Goal: Task Accomplishment & Management: Use online tool/utility

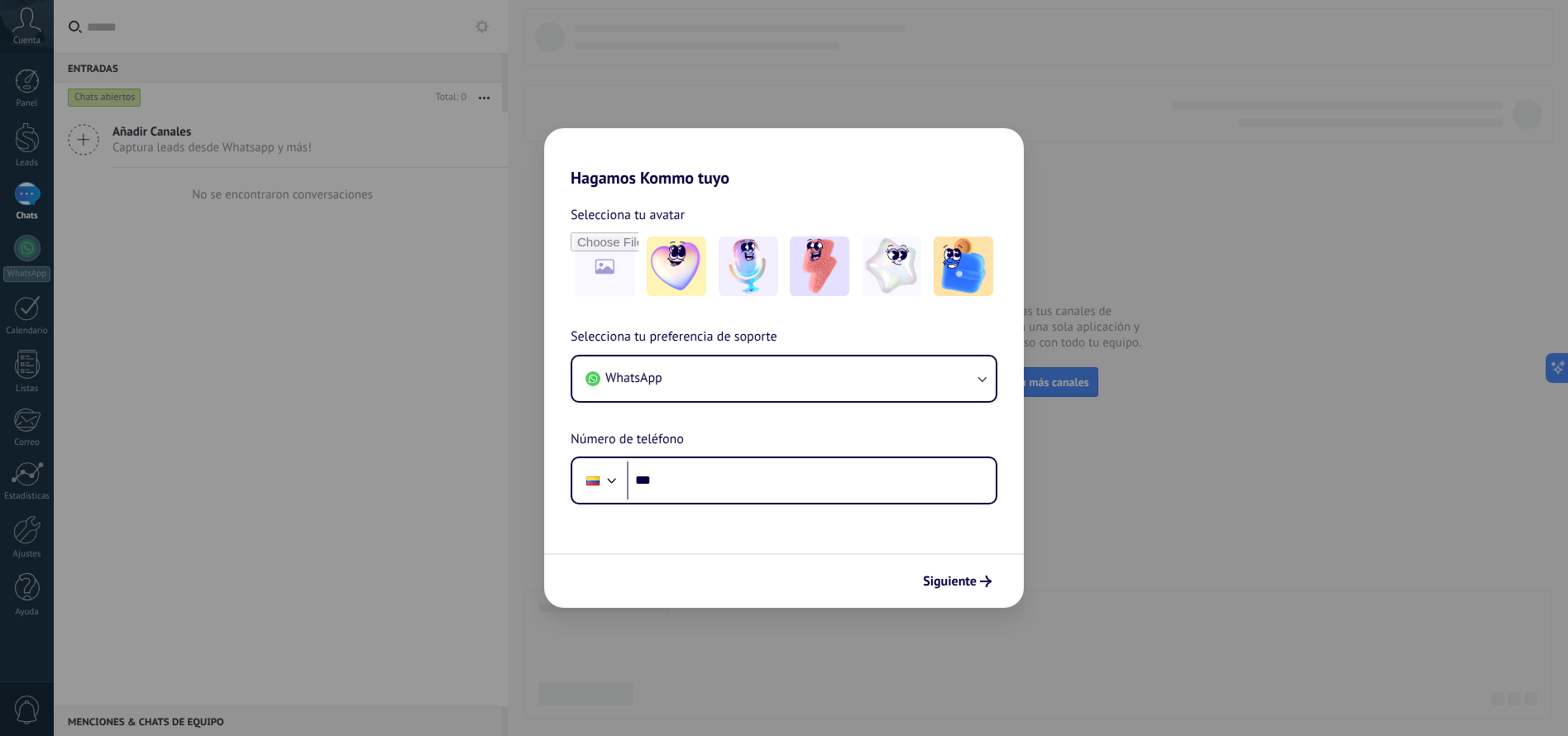
click at [969, 598] on div "Siguiente" at bounding box center [783, 580] width 480 height 55
click at [967, 584] on span "Siguiente" at bounding box center [949, 581] width 54 height 12
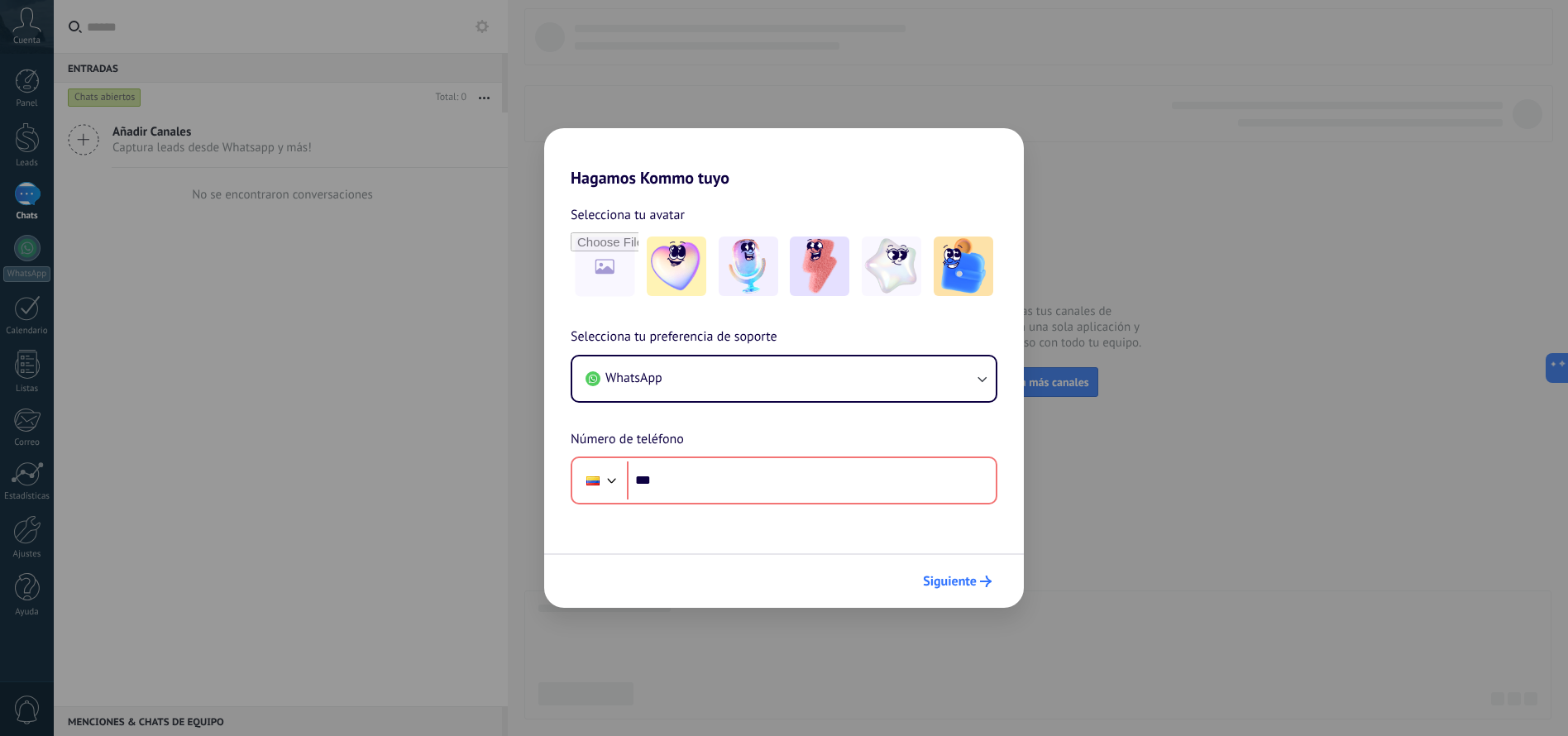
click at [967, 584] on span "Siguiente" at bounding box center [949, 581] width 54 height 12
click at [963, 576] on span "Siguiente" at bounding box center [949, 581] width 54 height 12
click at [1084, 481] on div "Hagamos Kommo tuyo Selecciona tu avatar Selecciona tu preferencia de soporte Wh…" at bounding box center [784, 368] width 1568 height 736
click at [631, 220] on span "Selecciona tu avatar" at bounding box center [627, 215] width 114 height 22
click at [657, 382] on span "WhatsApp" at bounding box center [634, 378] width 57 height 16
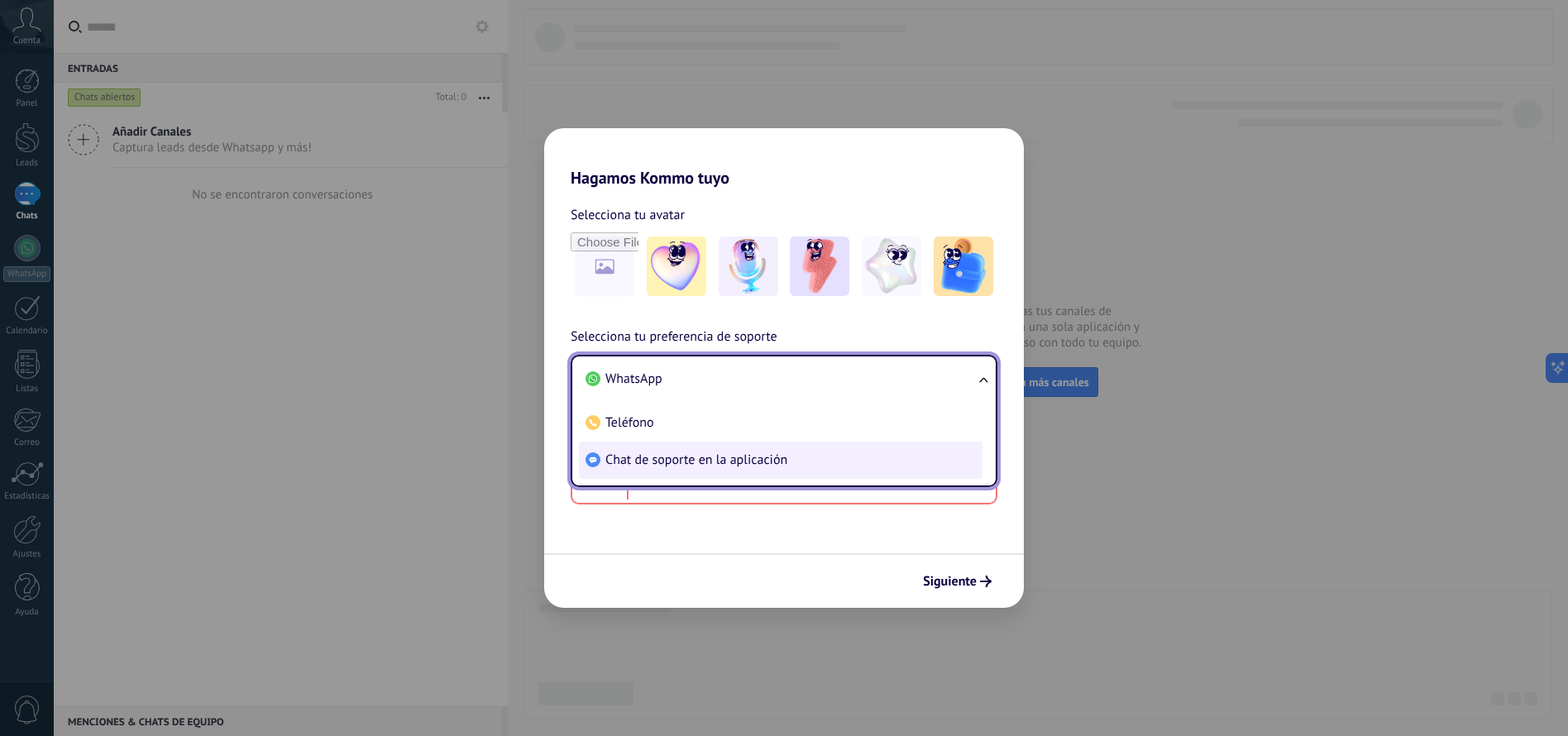
click at [656, 463] on span "Chat de soporte en la aplicación" at bounding box center [697, 460] width 182 height 16
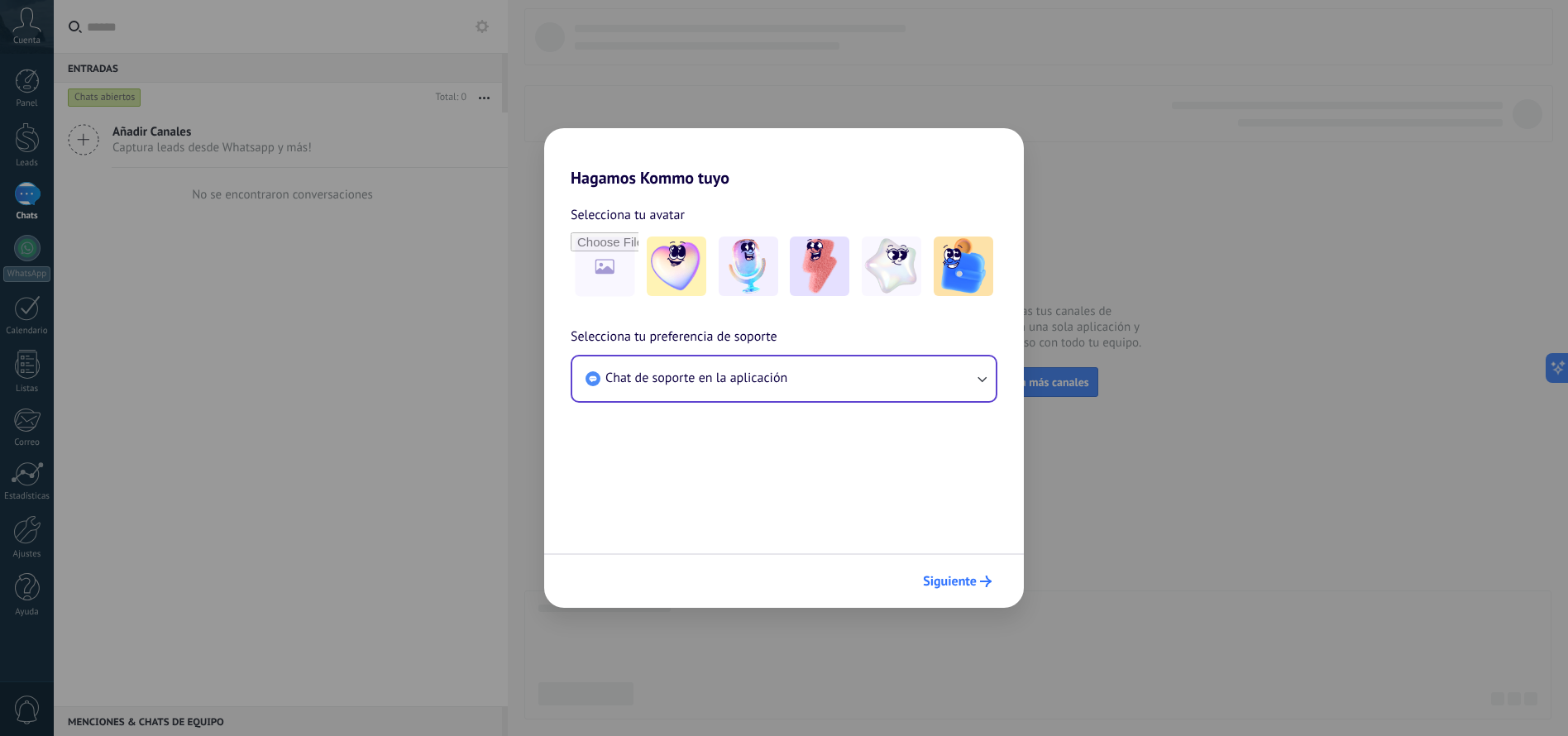
click at [943, 588] on span "Siguiente" at bounding box center [949, 581] width 54 height 12
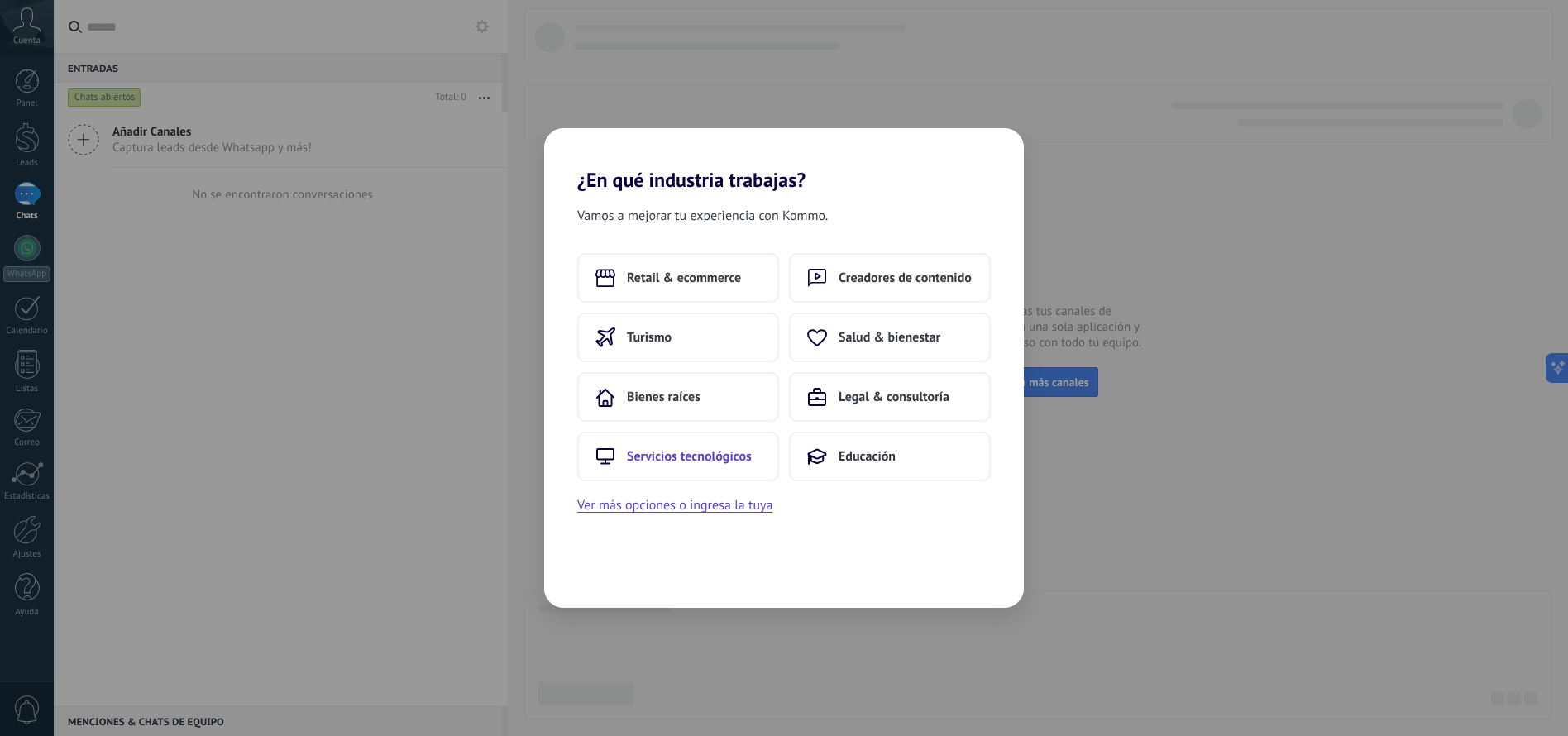
click at [705, 452] on span "Servicios tecnológicos" at bounding box center [688, 456] width 125 height 16
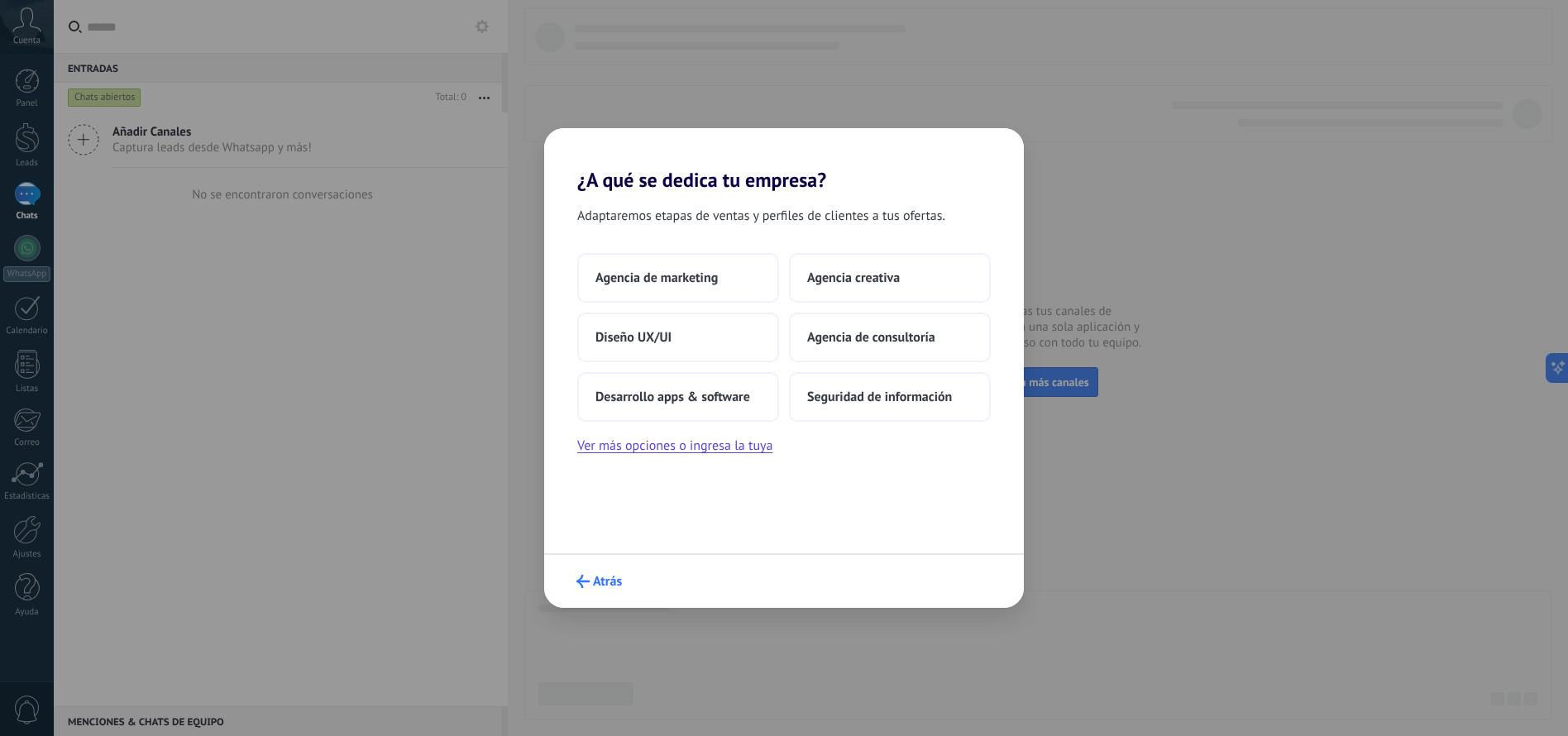
click at [607, 580] on span "Atrás" at bounding box center [607, 581] width 29 height 12
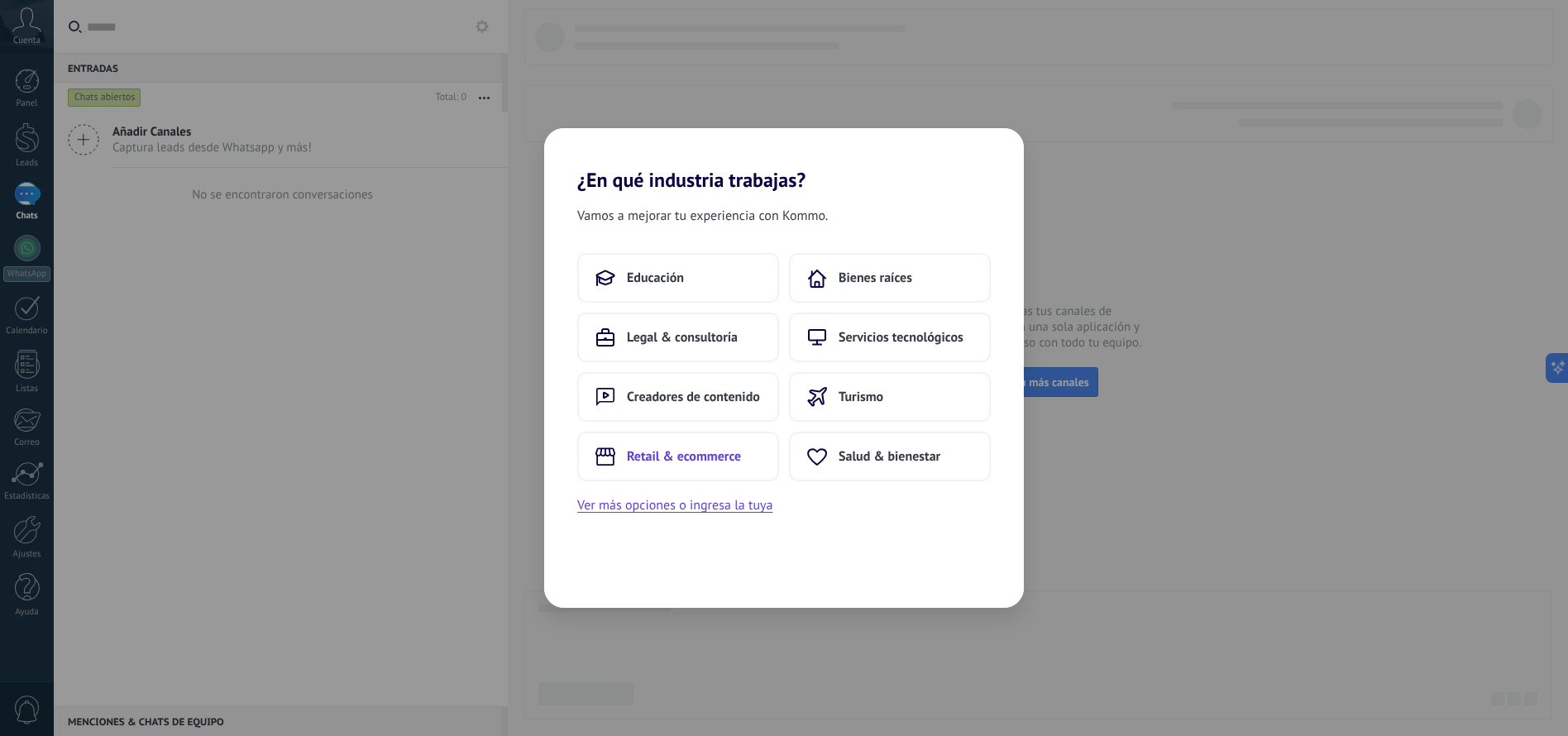
click at [719, 466] on button "Retail & ecommerce" at bounding box center [678, 456] width 202 height 49
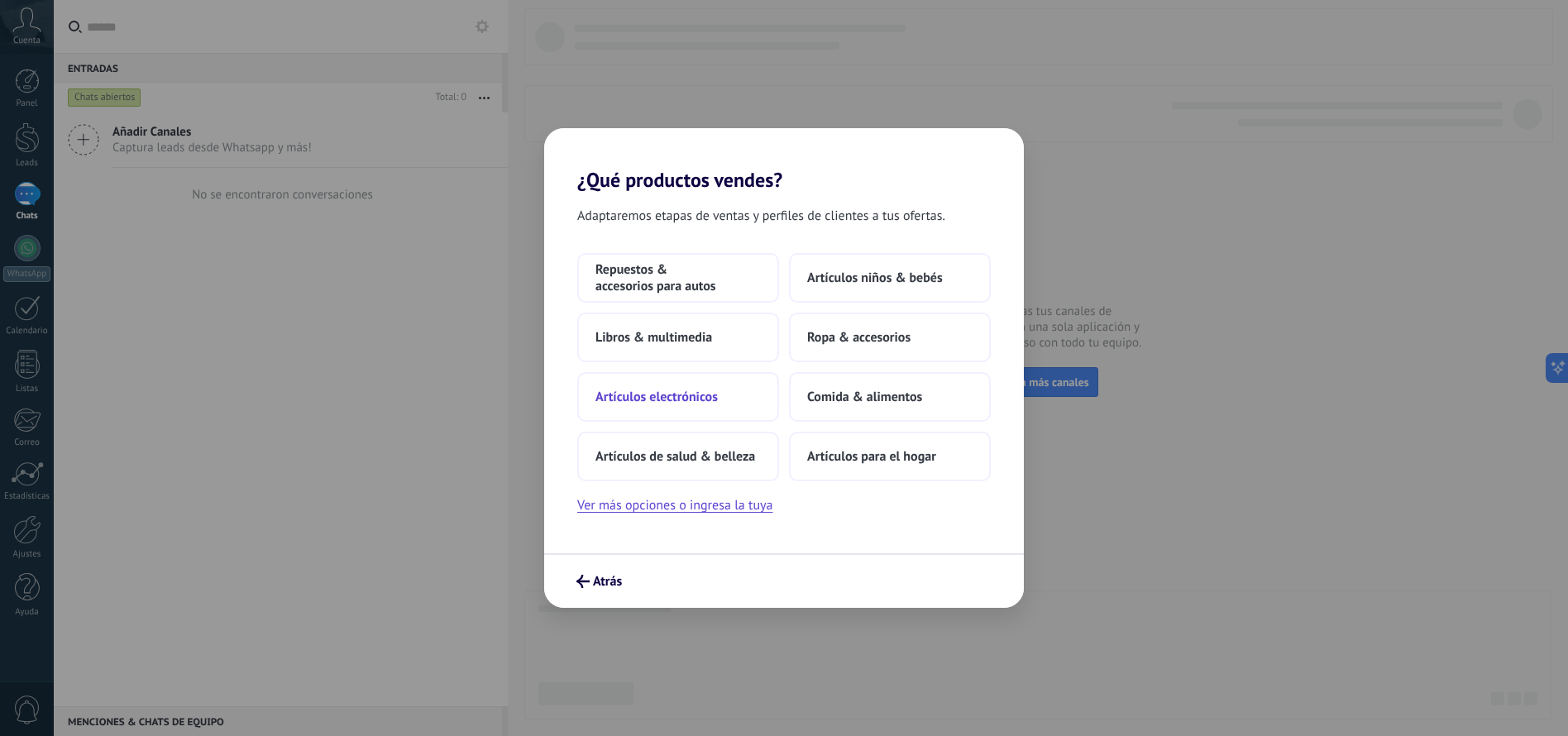
click at [703, 393] on span "Artículos electrónicos" at bounding box center [657, 397] width 122 height 16
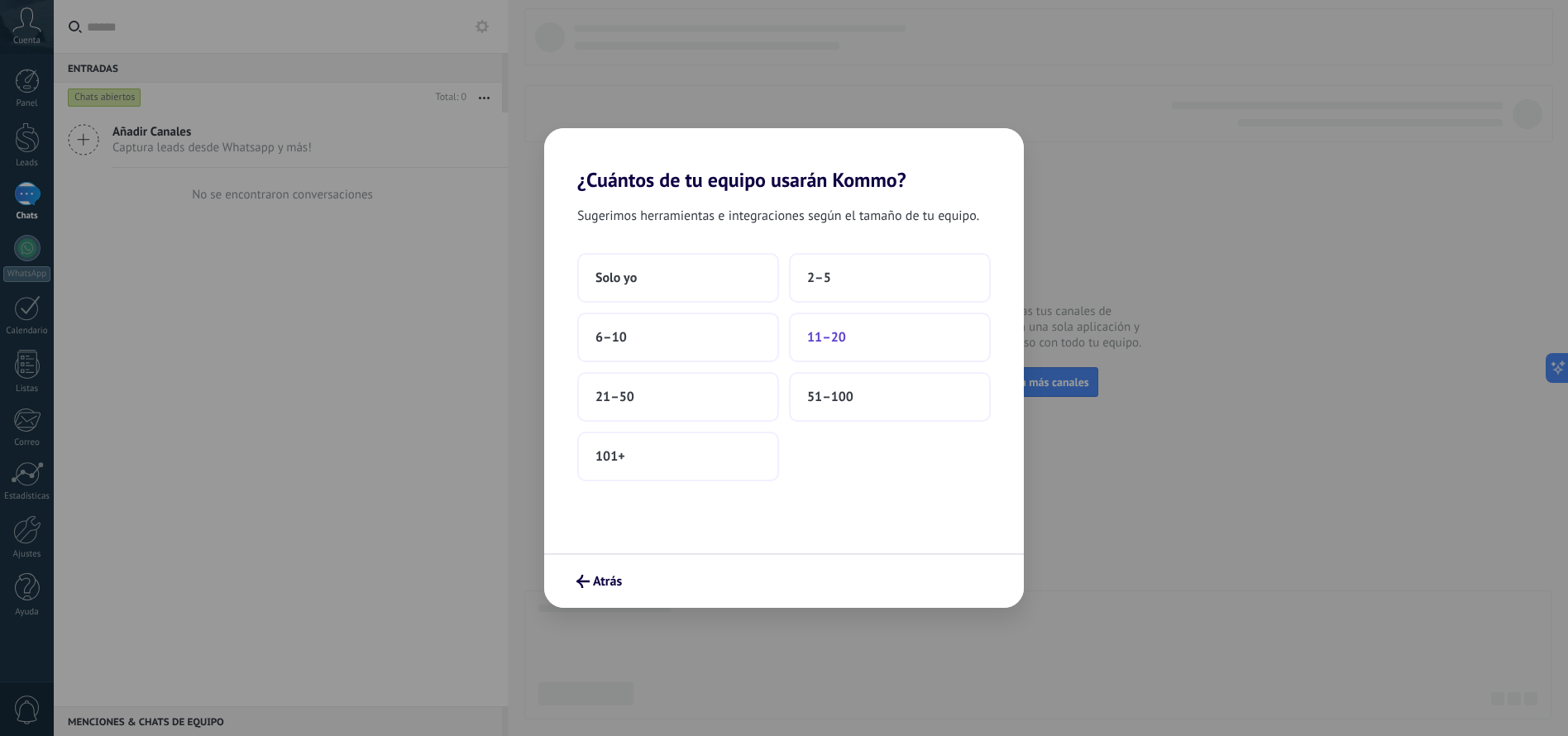
drag, startPoint x: 871, startPoint y: 337, endPoint x: 840, endPoint y: 355, distance: 35.8
click at [840, 355] on button "11–20" at bounding box center [890, 337] width 202 height 49
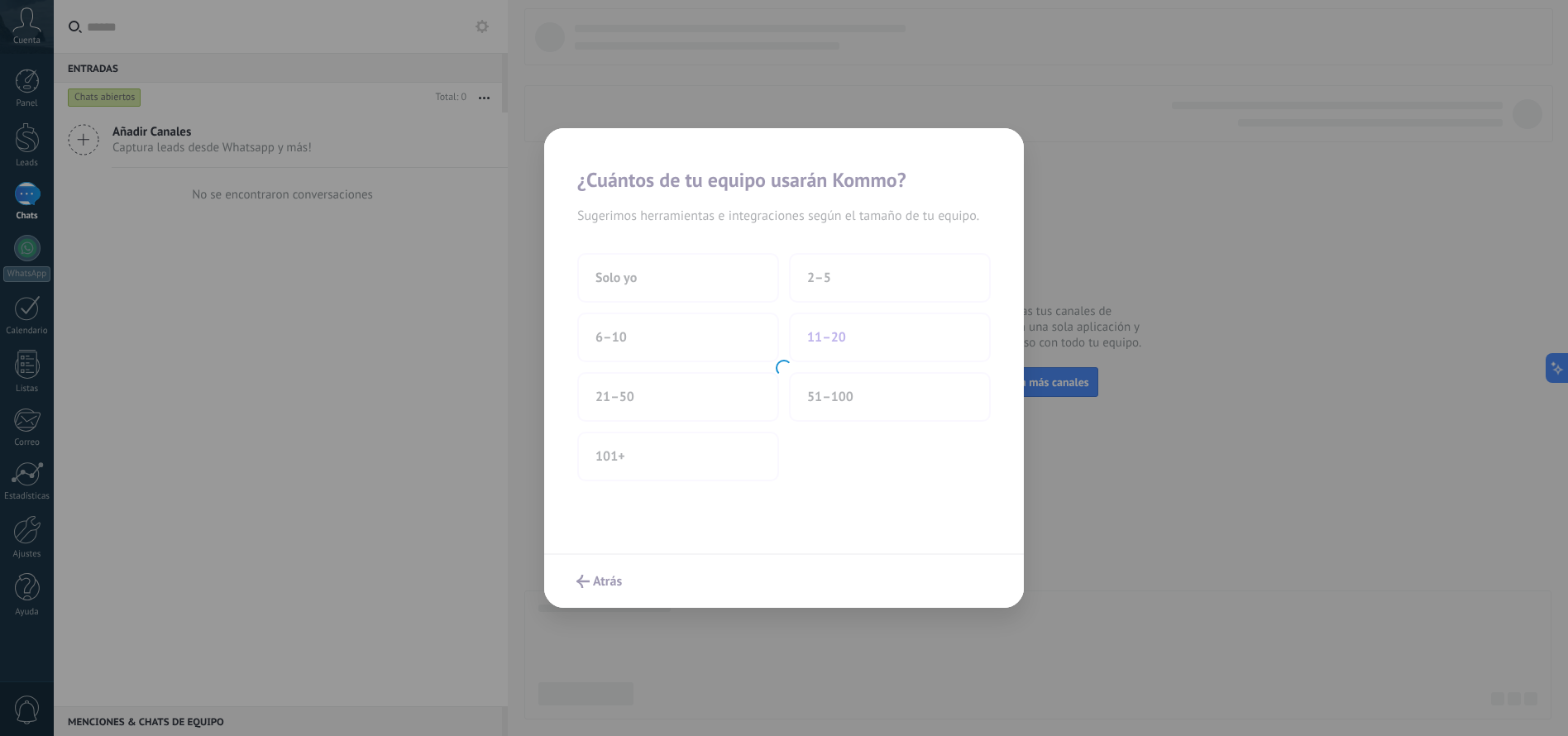
click at [839, 343] on div at bounding box center [783, 368] width 480 height 480
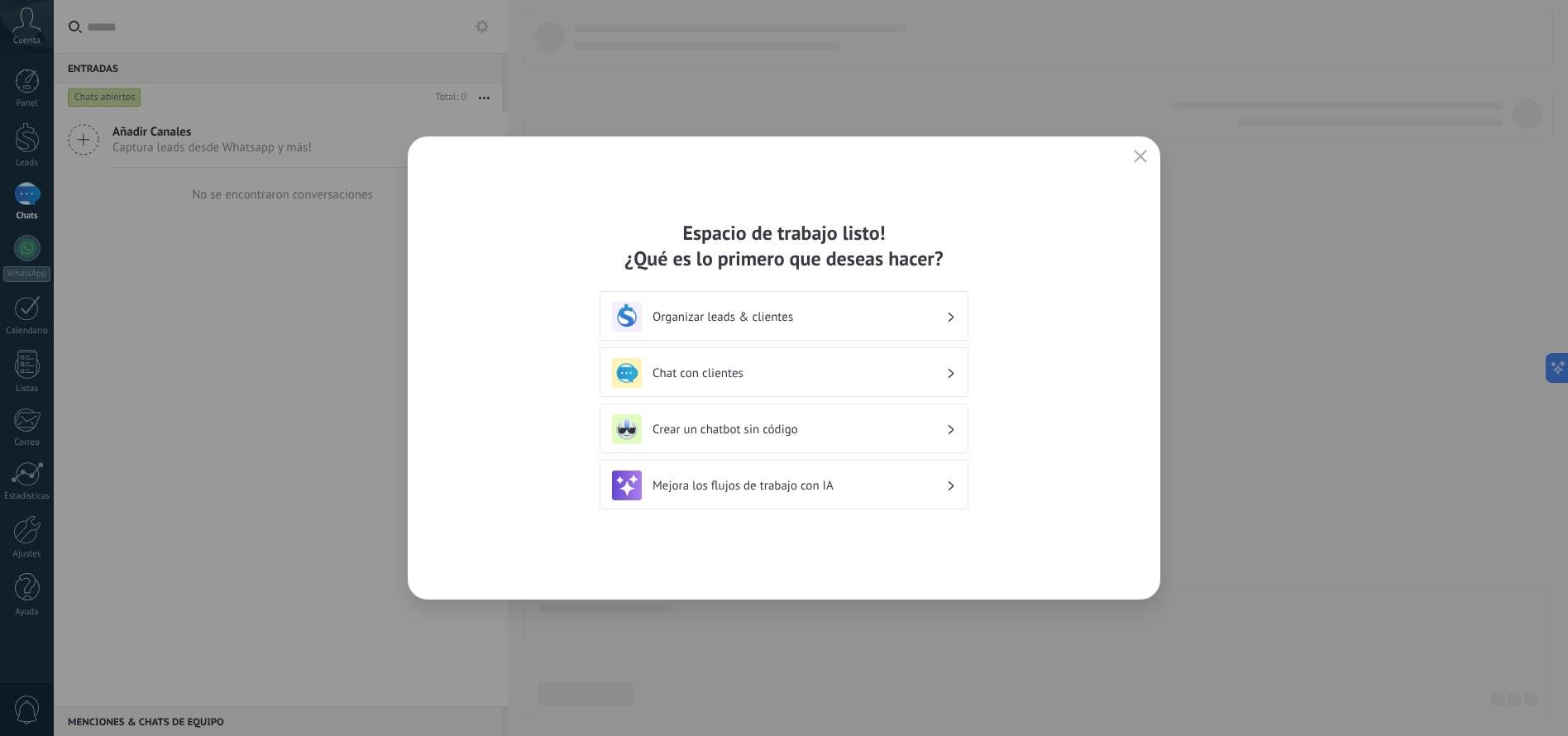
click at [829, 315] on h3 "Organizar leads & clientes" at bounding box center [799, 317] width 293 height 15
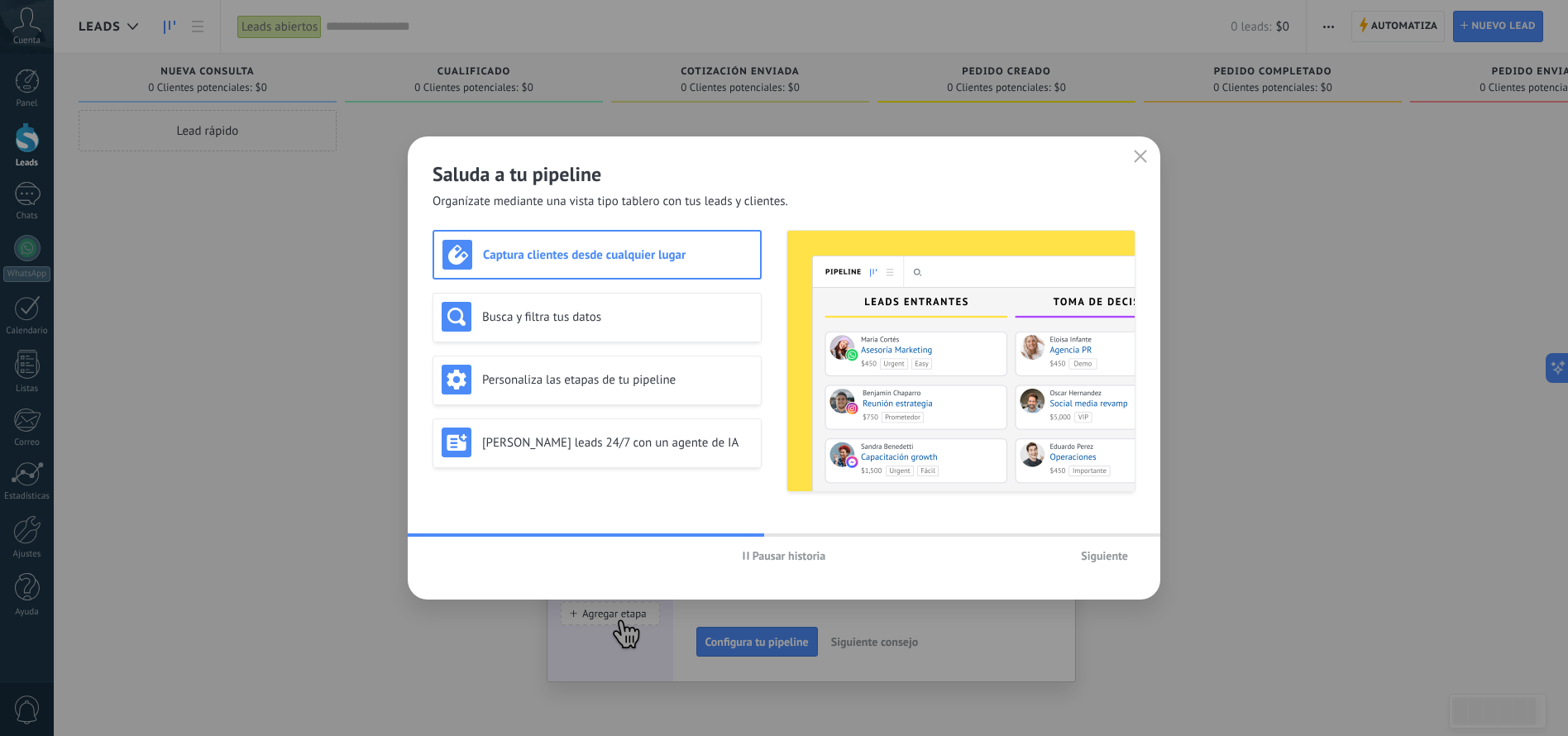
click at [1114, 553] on span "Siguiente" at bounding box center [1105, 556] width 47 height 12
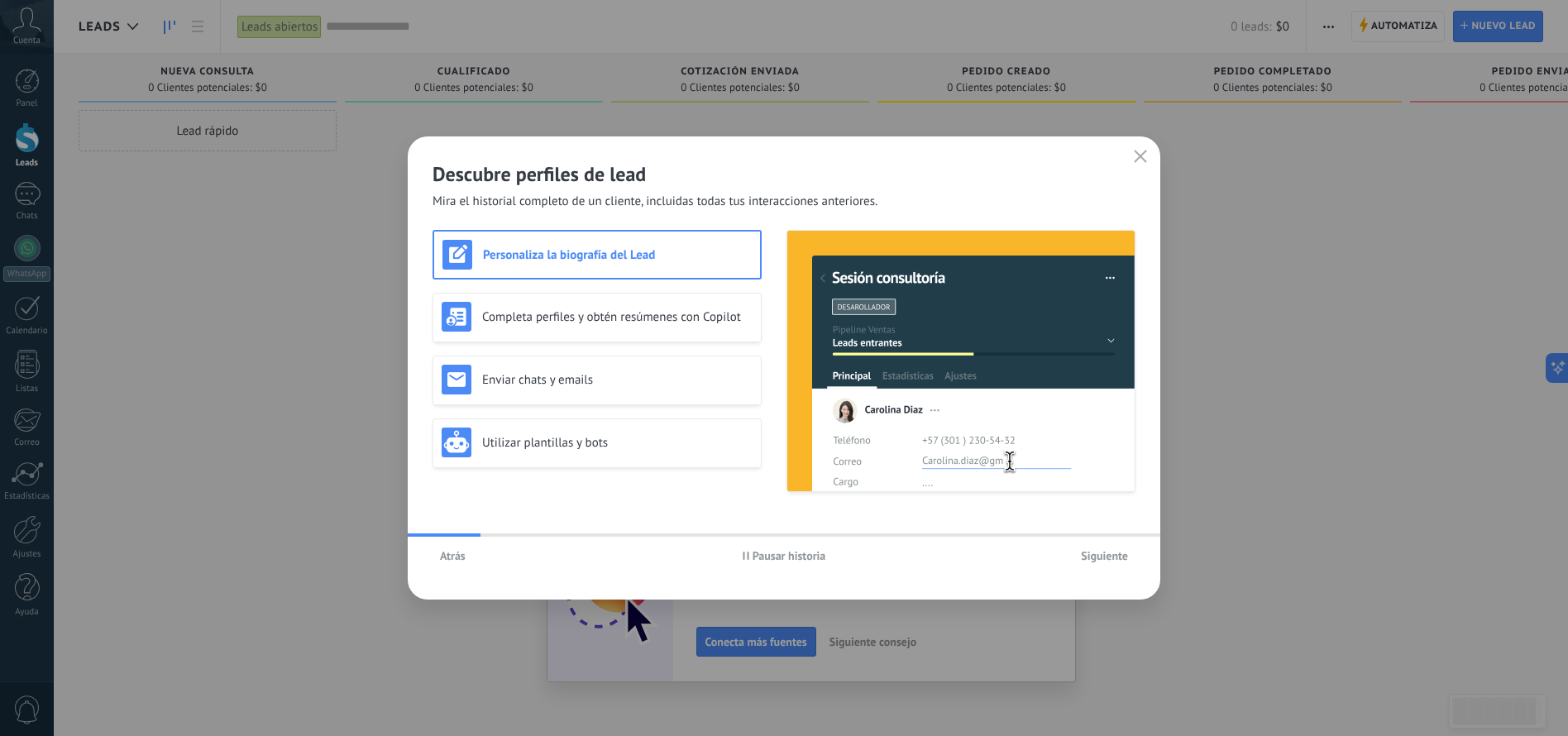
click at [1114, 553] on span "Siguiente" at bounding box center [1105, 556] width 47 height 12
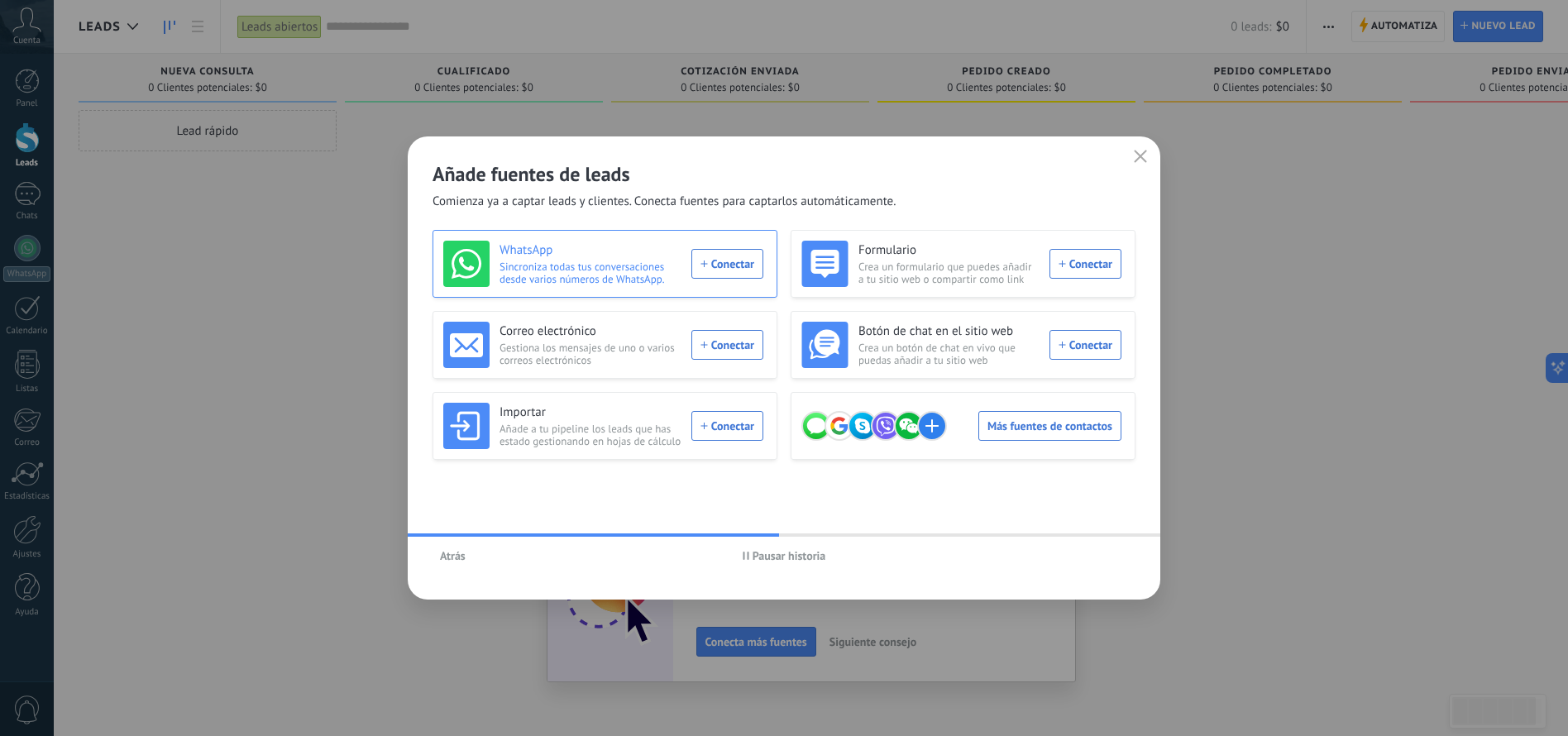
click at [716, 258] on div "WhatsApp Sincroniza todas tus conversaciones desde varios números de WhatsApp. …" at bounding box center [603, 263] width 320 height 46
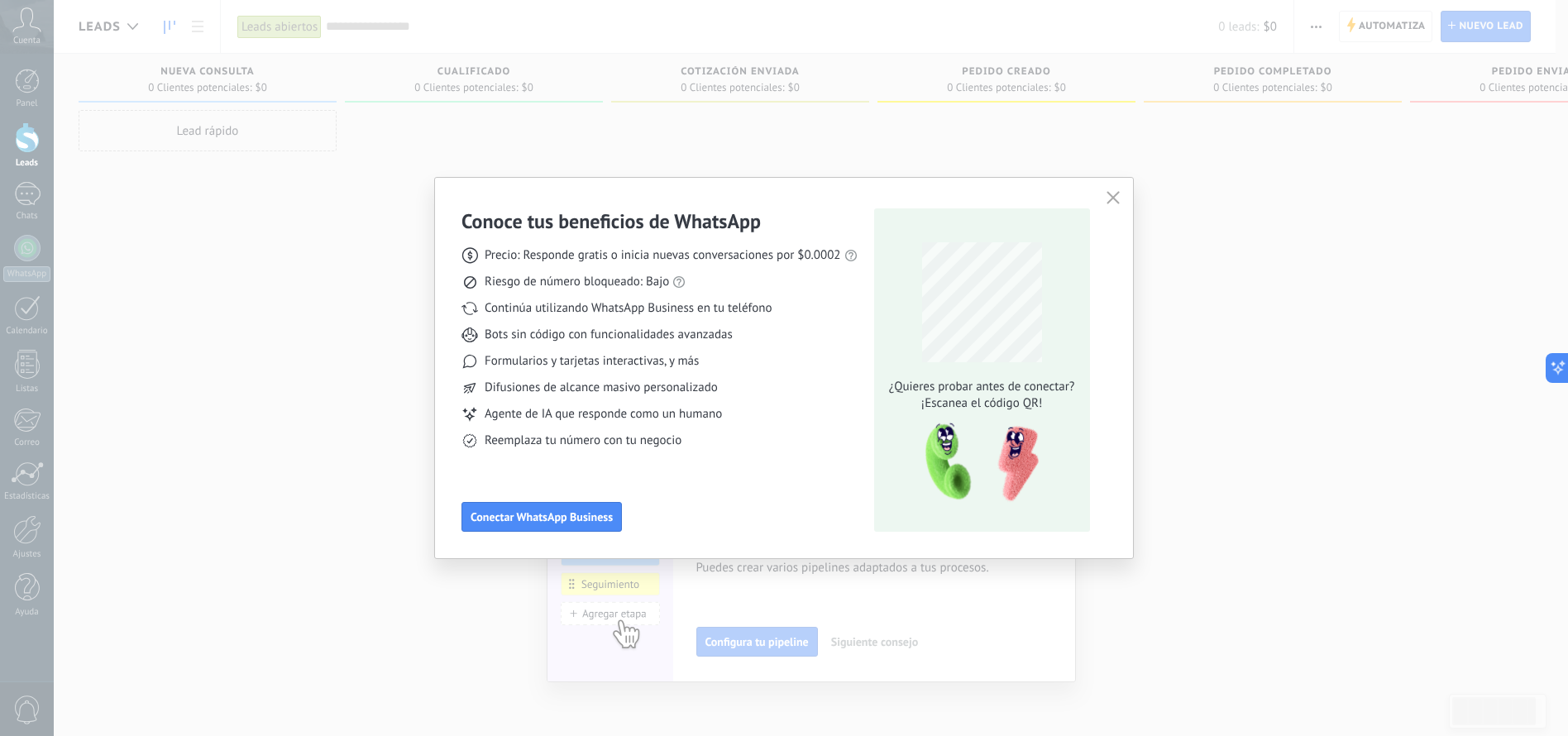
click at [1111, 199] on icon "button" at bounding box center [1113, 198] width 14 height 14
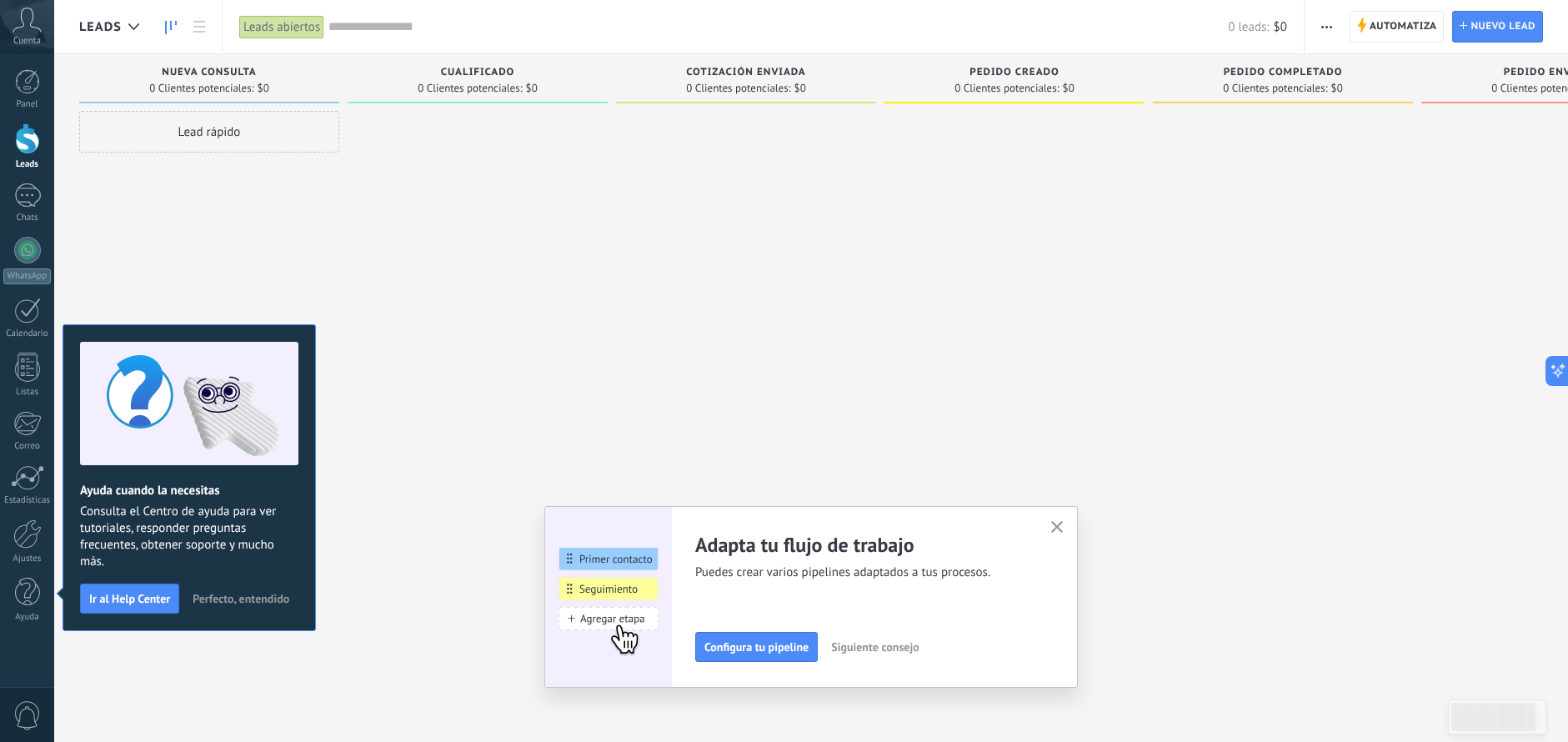
click at [1060, 532] on icon "button" at bounding box center [1058, 527] width 13 height 13
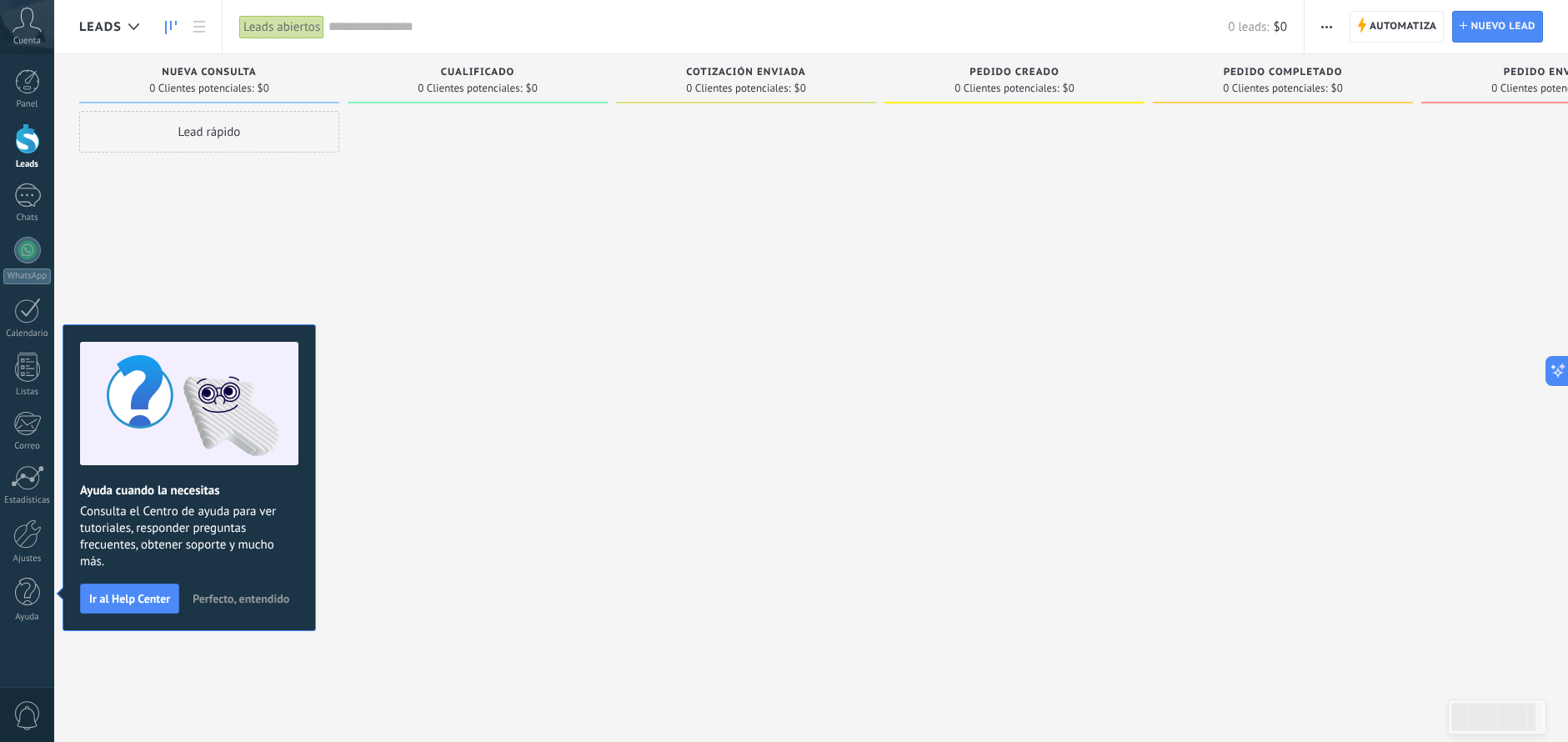
click at [32, 19] on use at bounding box center [28, 19] width 28 height 24
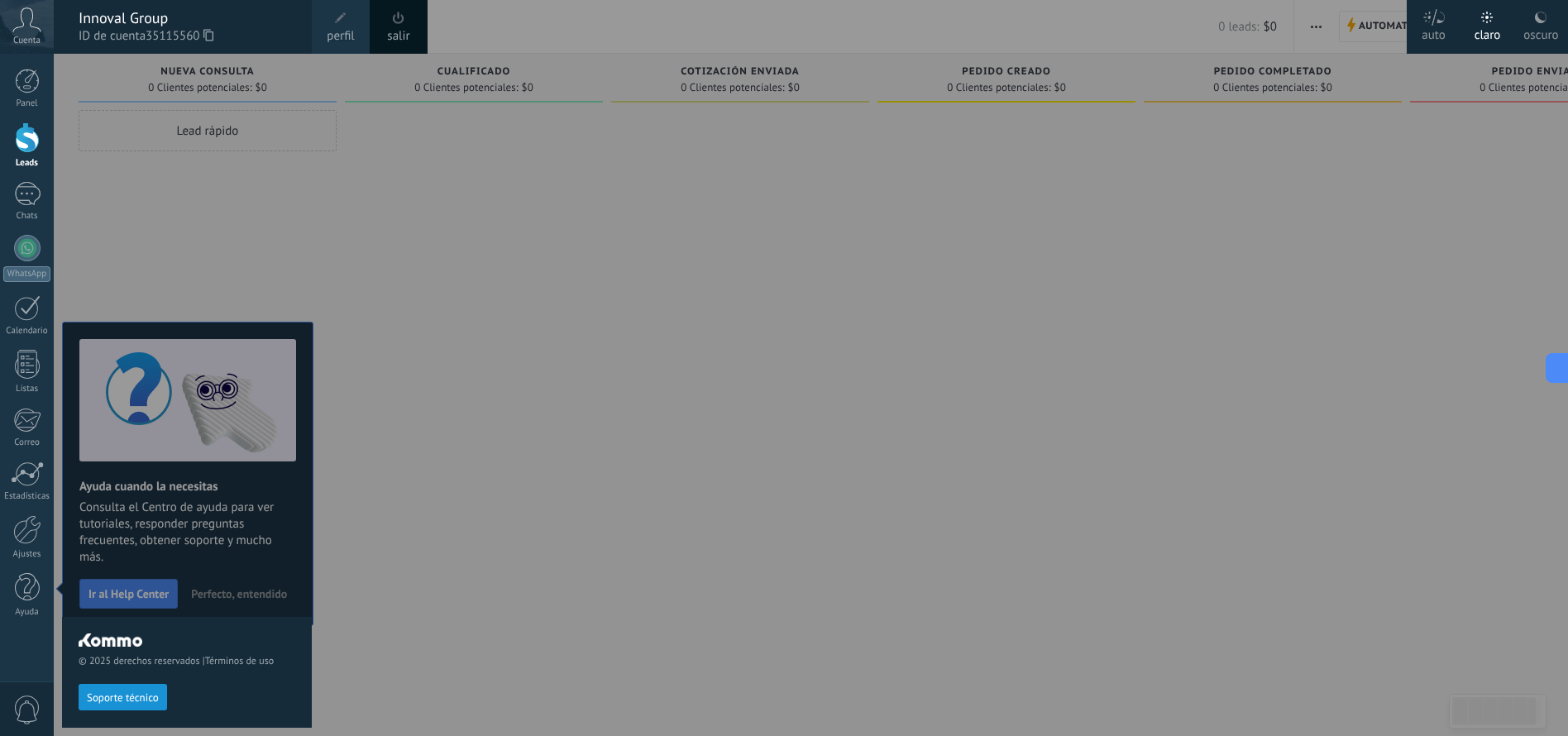
click at [213, 39] on icon at bounding box center [208, 36] width 10 height 13
click at [547, 535] on div at bounding box center [838, 368] width 1568 height 736
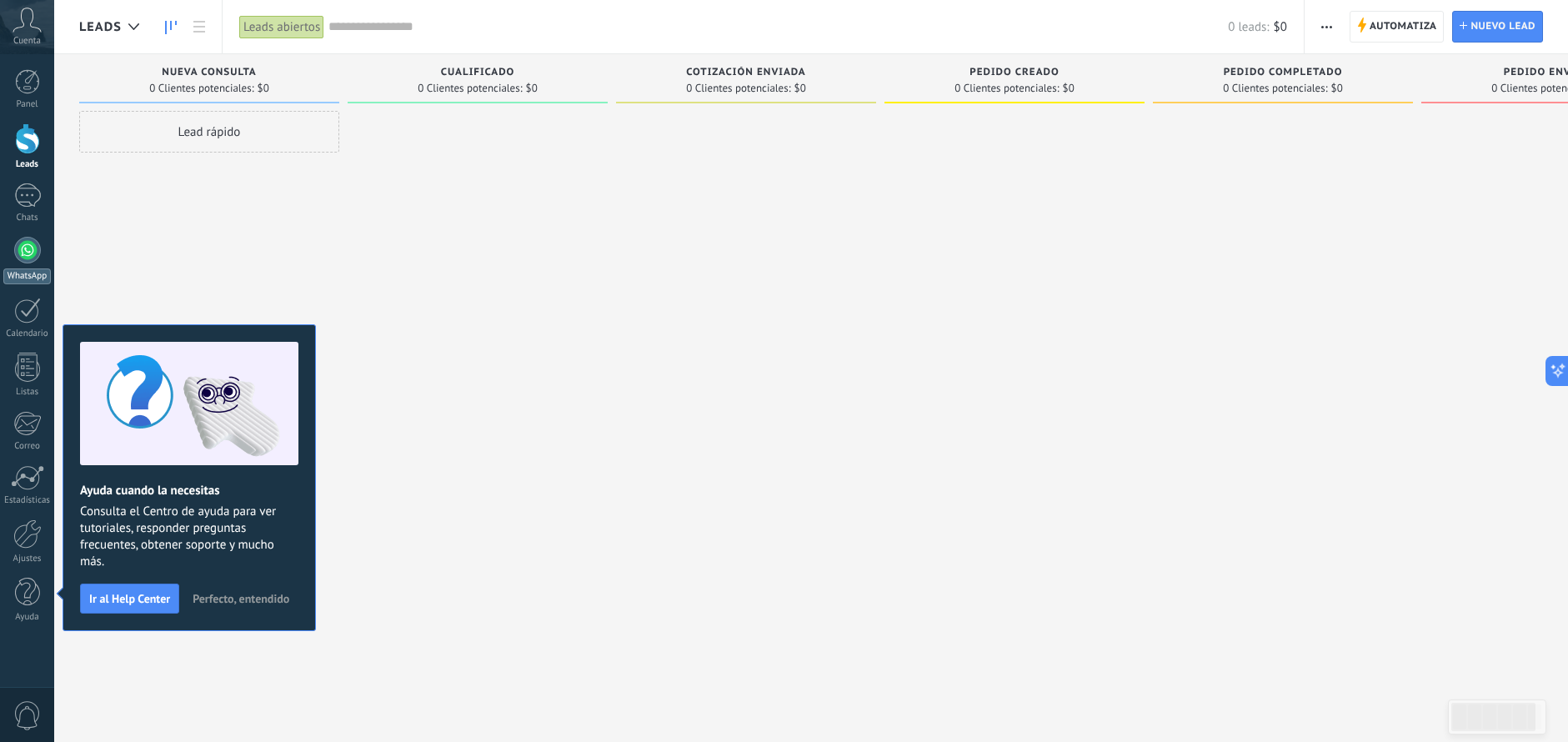
click at [29, 249] on div at bounding box center [27, 250] width 27 height 27
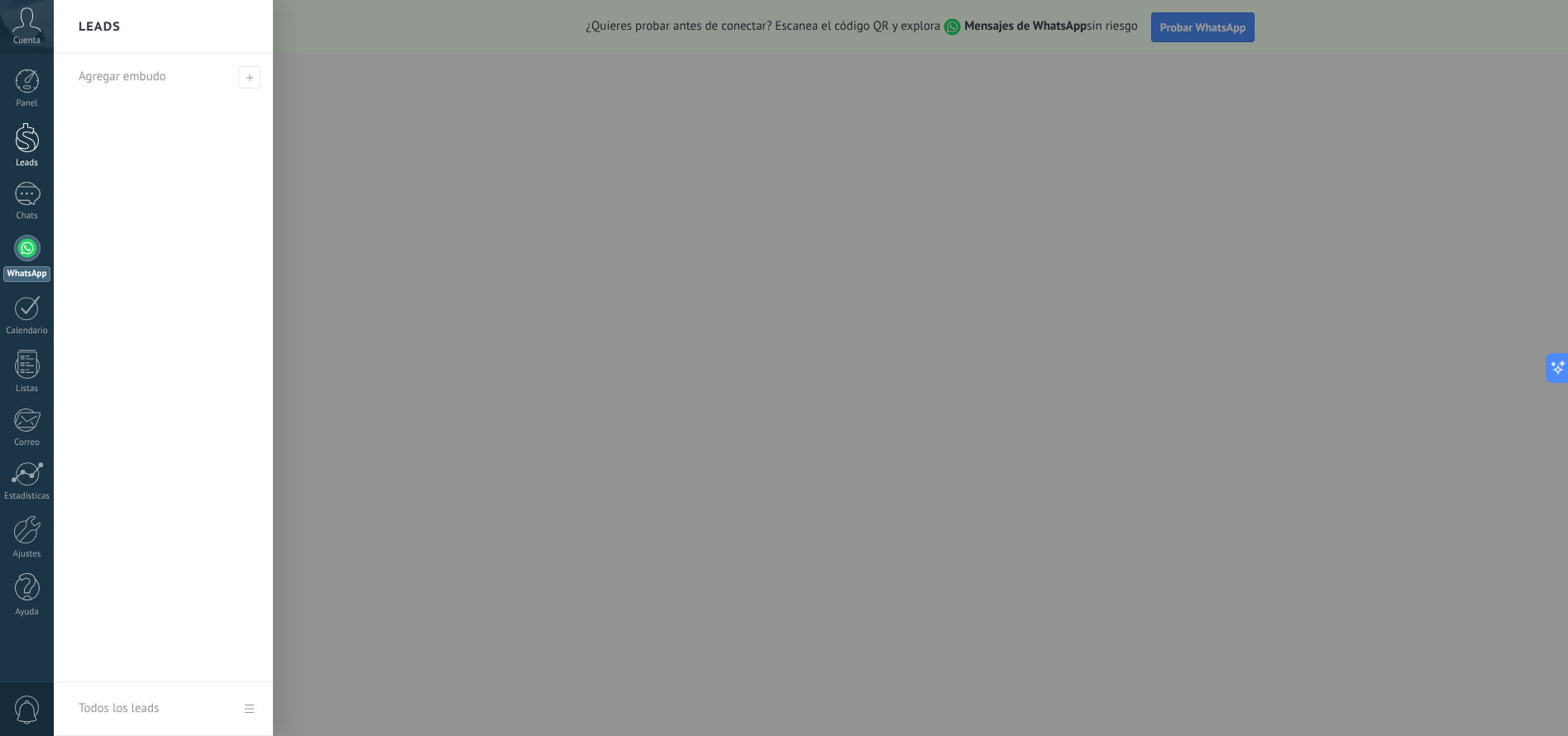
click at [21, 129] on div at bounding box center [26, 138] width 25 height 31
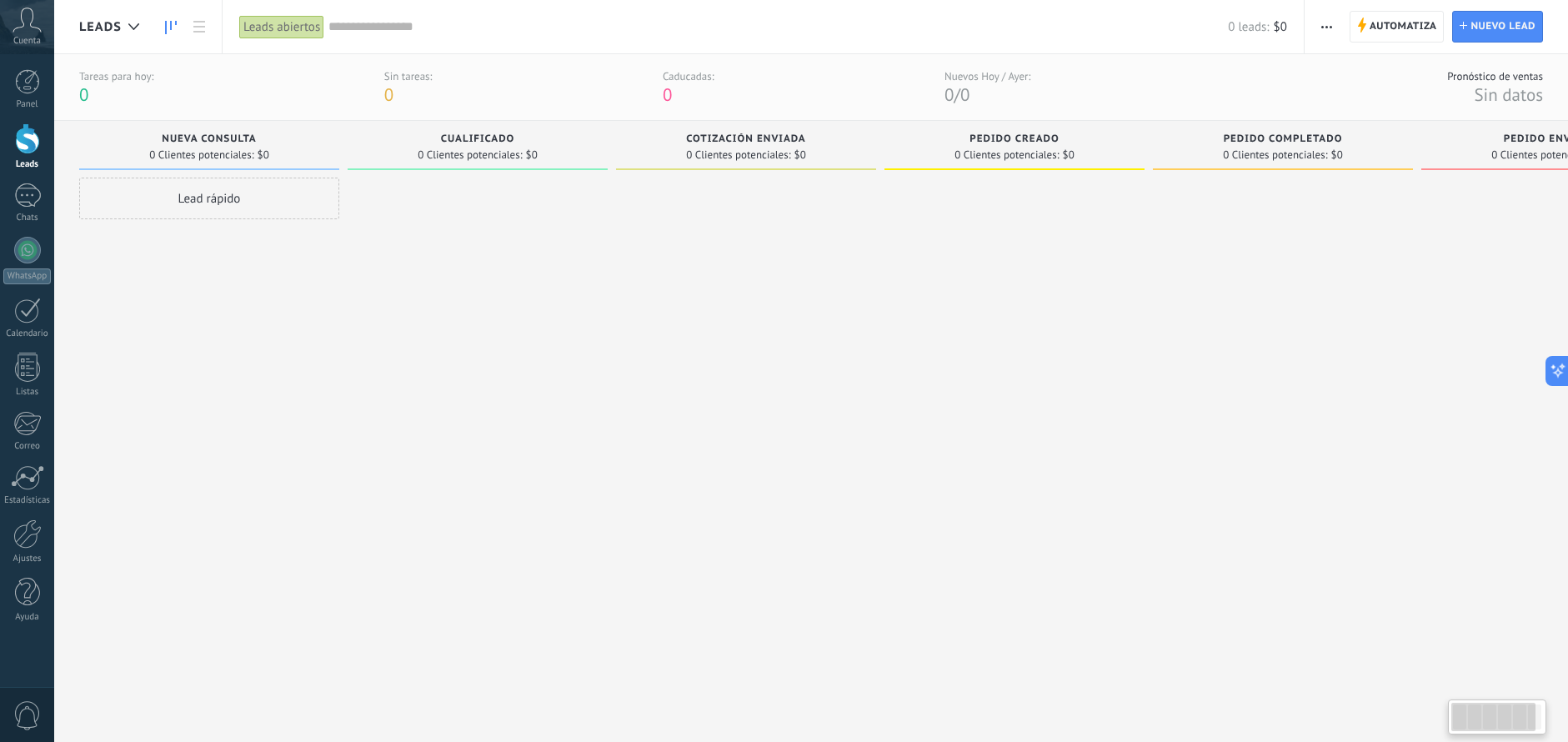
click at [1331, 39] on span "button" at bounding box center [1327, 27] width 11 height 32
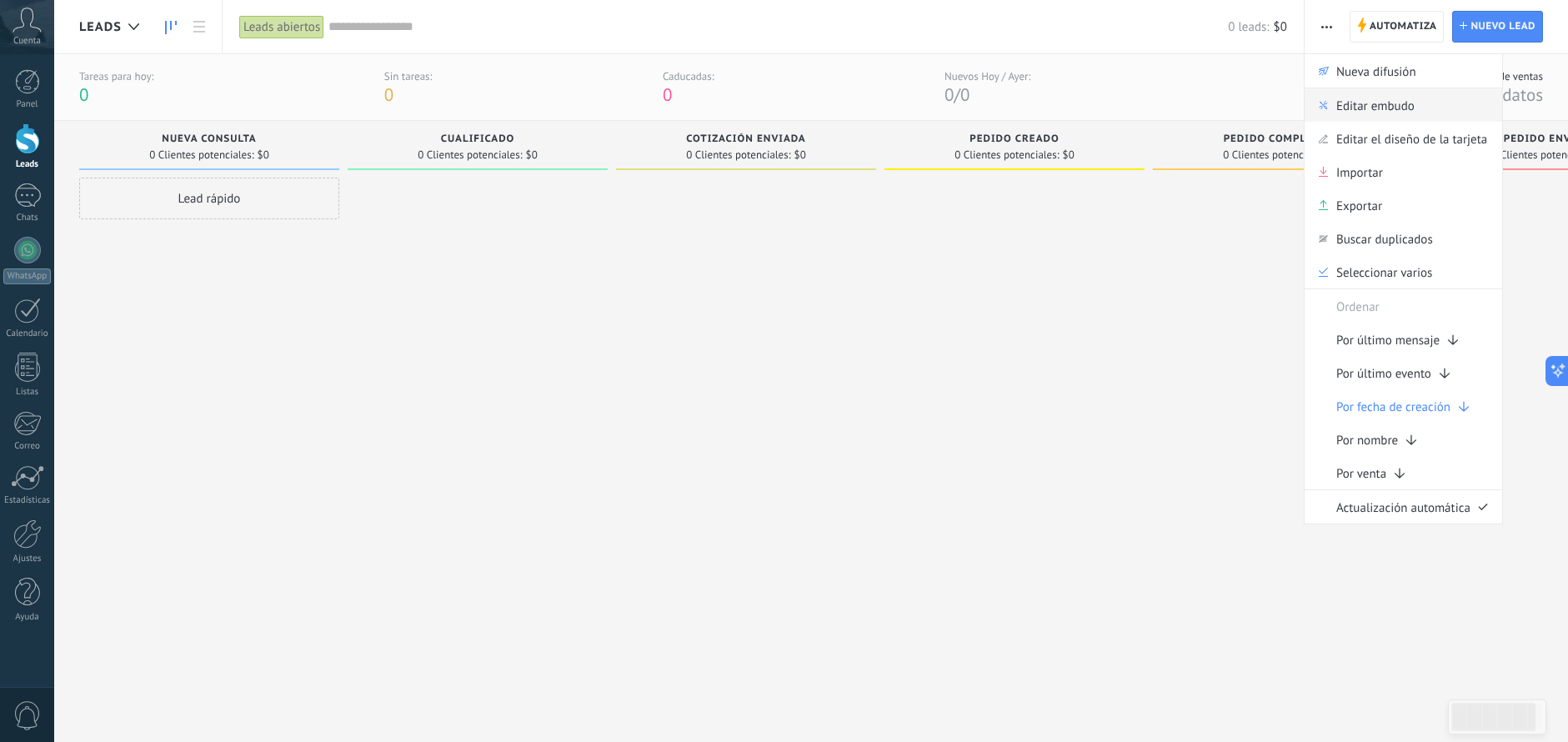
click at [1348, 96] on span "Editar embudo" at bounding box center [1375, 105] width 78 height 33
